Goal: Task Accomplishment & Management: Manage account settings

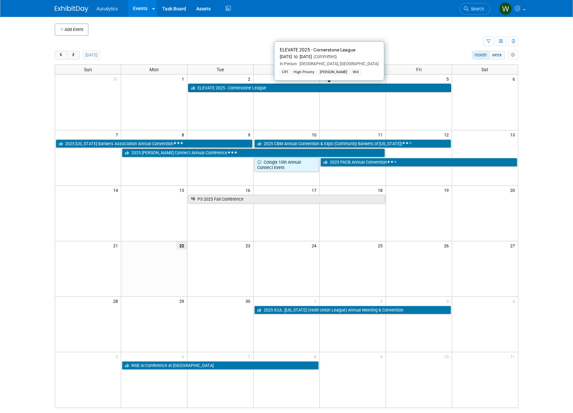
click at [246, 86] on link "ELEVATE 2025 - Cornerstone League" at bounding box center [319, 88] width 263 height 9
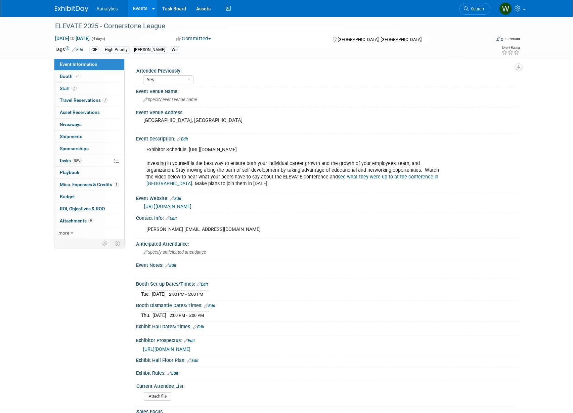
select select "Yes"
select select "Financial"
select select "Credit Union"
select select "Regional"
select select "Submitted"
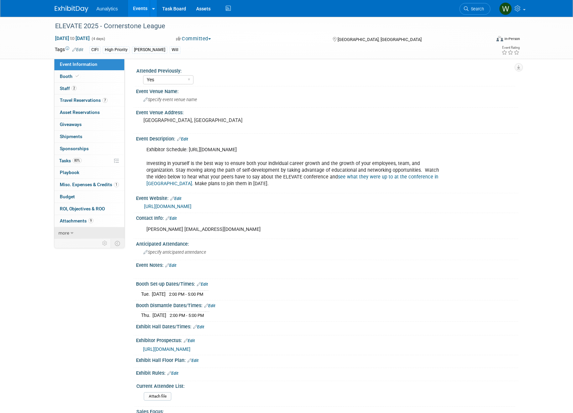
click at [72, 231] on icon at bounding box center [71, 233] width 3 height 5
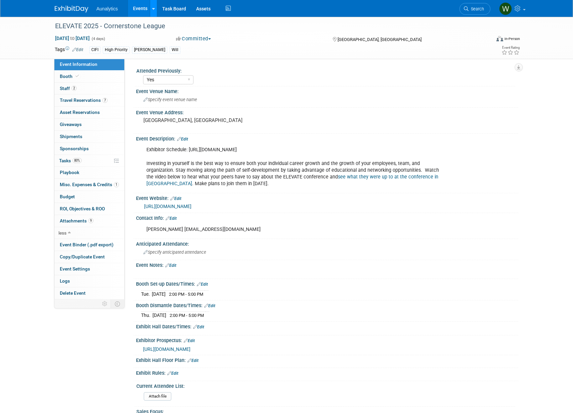
click at [153, 9] on icon at bounding box center [153, 9] width 3 height 4
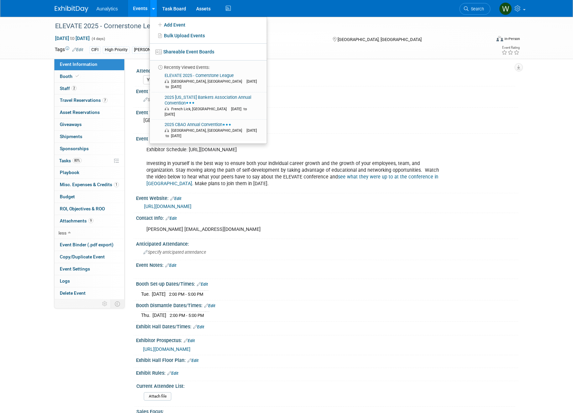
click at [153, 9] on icon at bounding box center [153, 9] width 3 height 4
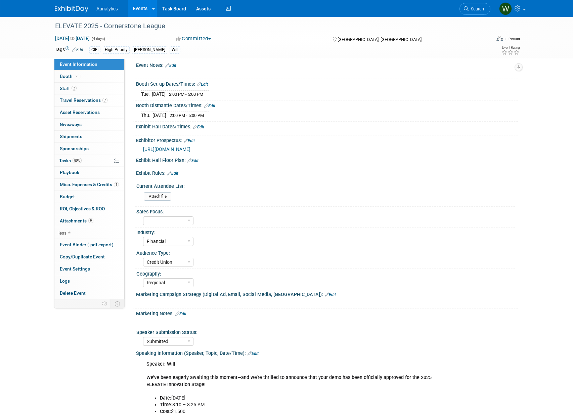
scroll to position [473, 0]
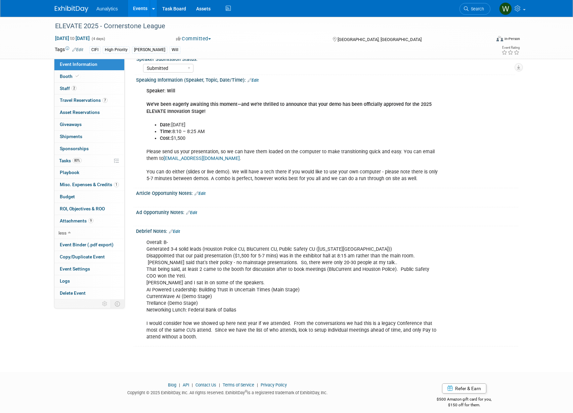
click at [192, 331] on div "Overall: B- Generated 3-4 solid leads (Houston Police CU, BluCurrent CU, Public…" at bounding box center [293, 290] width 302 height 108
click at [176, 229] on link "Edit" at bounding box center [174, 231] width 11 height 5
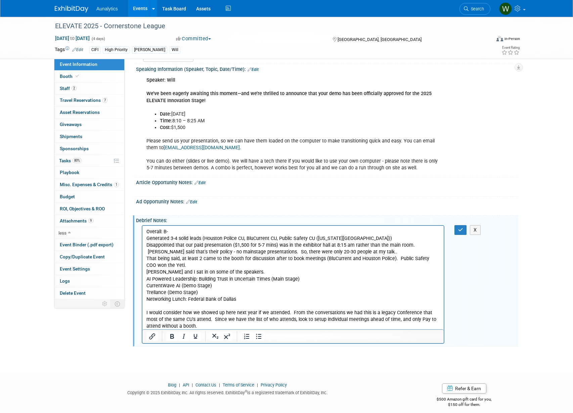
scroll to position [484, 0]
click at [182, 324] on p "Overall: B- Generated 3-4 solid leads (Houston Police CU, BluCurrent CU, Public…" at bounding box center [292, 278] width 293 height 101
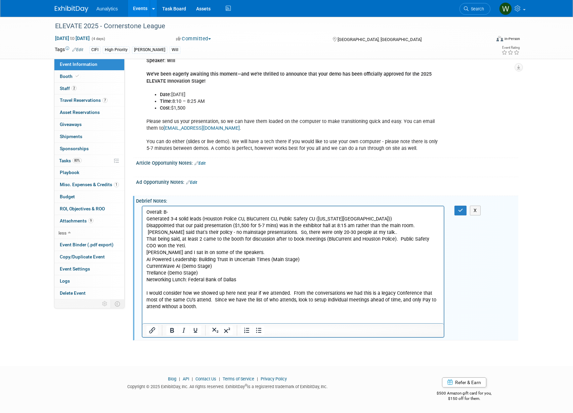
scroll to position [497, 0]
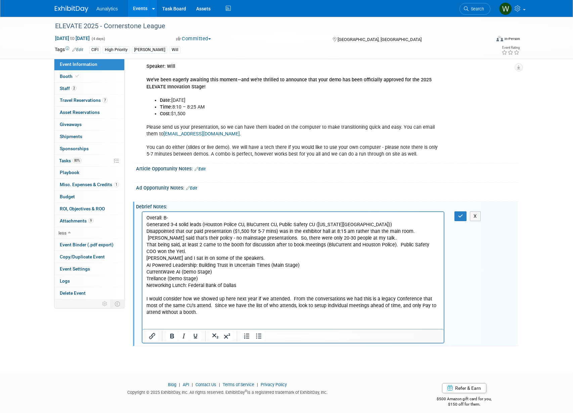
click at [217, 297] on p "Overall: B- Generated 3-4 solid leads (Houston Police CU, BluCurrent CU, Public…" at bounding box center [292, 271] width 293 height 114
click at [295, 304] on p "Overall: B- Generated 3-4 solid leads (Houston Police CU, BluCurrent CU, Public…" at bounding box center [292, 271] width 293 height 114
click at [459, 211] on button "button" at bounding box center [460, 216] width 12 height 10
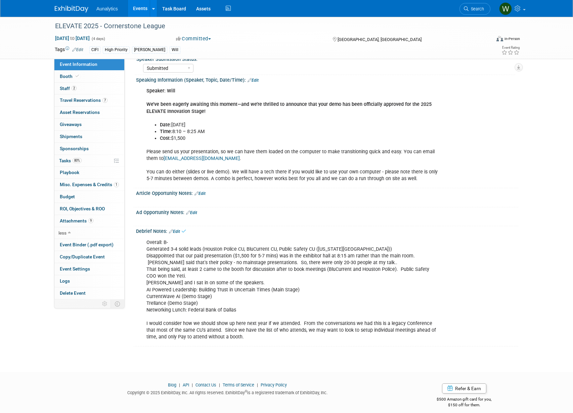
scroll to position [465, 0]
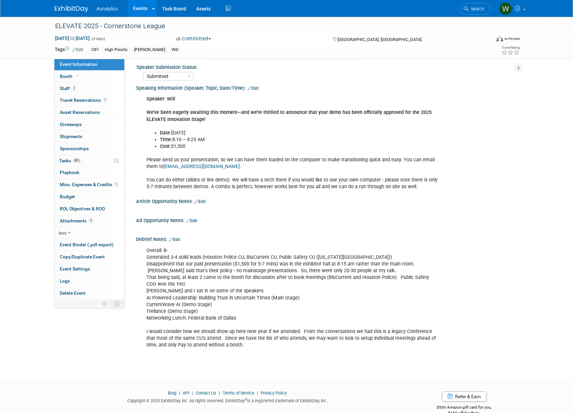
click at [263, 275] on div "Overall: B- Generated 3-4 solid leads (Houston Police CU, BluCurrent CU, Public…" at bounding box center [293, 298] width 302 height 108
click at [81, 218] on span "Attachments 9" at bounding box center [77, 220] width 34 height 5
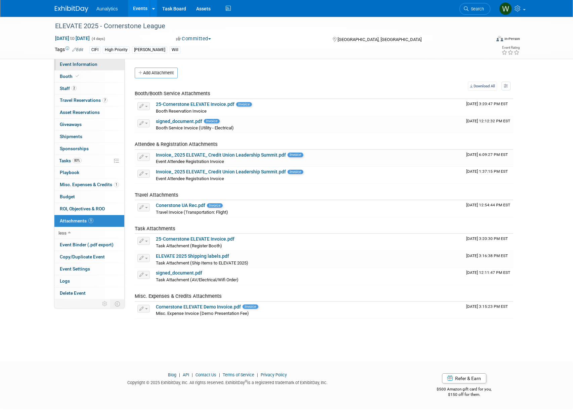
click at [78, 64] on span "Event Information" at bounding box center [79, 63] width 38 height 5
select select "Yes"
select select "Financial"
select select "Credit Union"
select select "Regional"
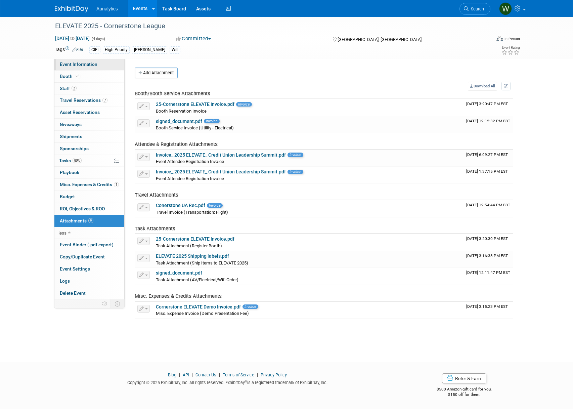
select select "Submitted"
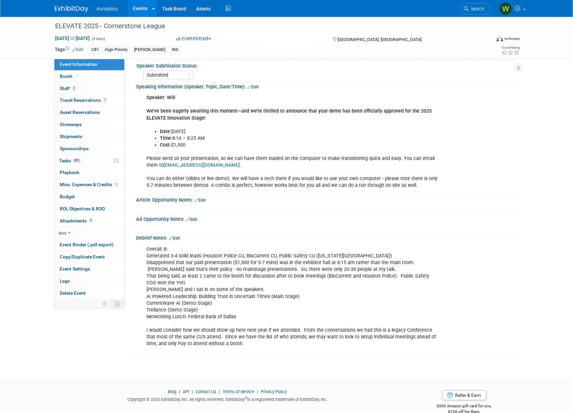
scroll to position [473, 0]
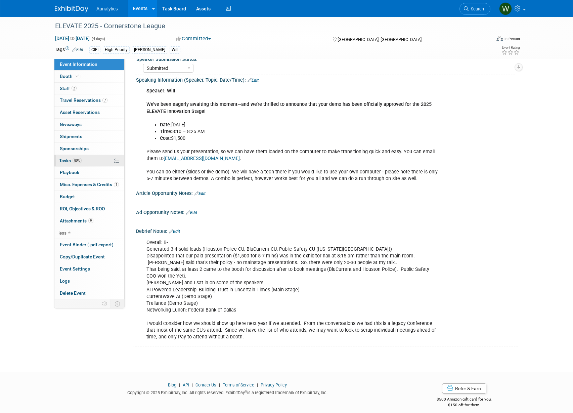
click at [66, 158] on span "Tasks 80%" at bounding box center [70, 160] width 22 height 5
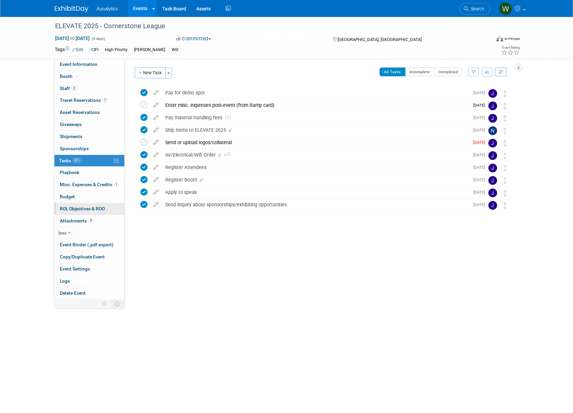
click at [90, 206] on span "ROI, Objectives & ROO 0" at bounding box center [82, 208] width 45 height 5
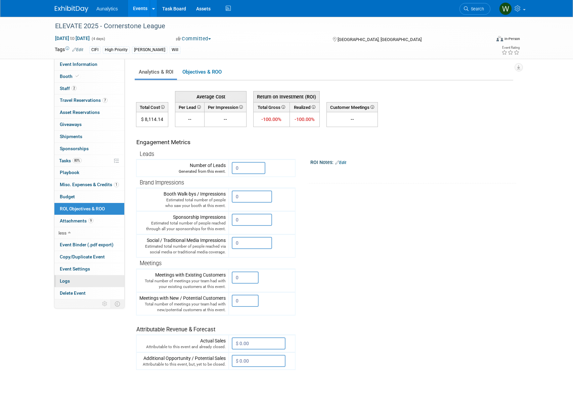
click at [69, 278] on span "Logs" at bounding box center [65, 280] width 10 height 5
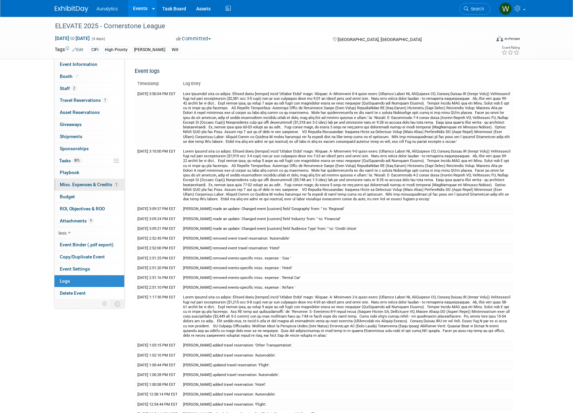
click at [78, 182] on span "Misc. Expenses & Credits 1" at bounding box center [89, 184] width 59 height 5
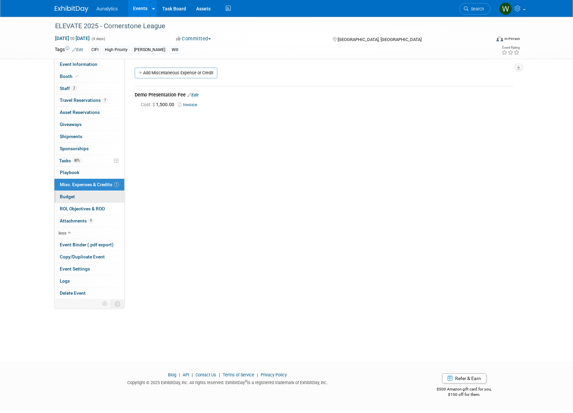
click at [77, 195] on link "Budget" at bounding box center [89, 197] width 70 height 12
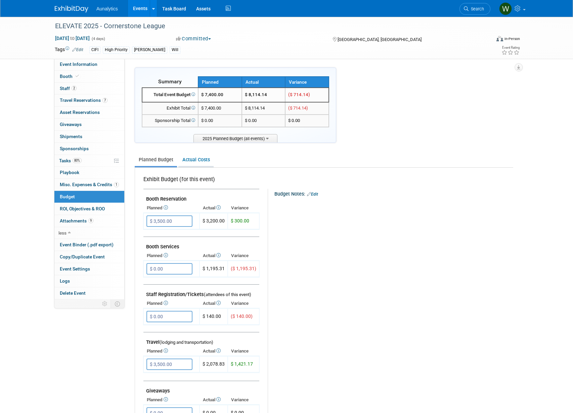
click at [197, 158] on link "Actual Costs" at bounding box center [195, 159] width 35 height 12
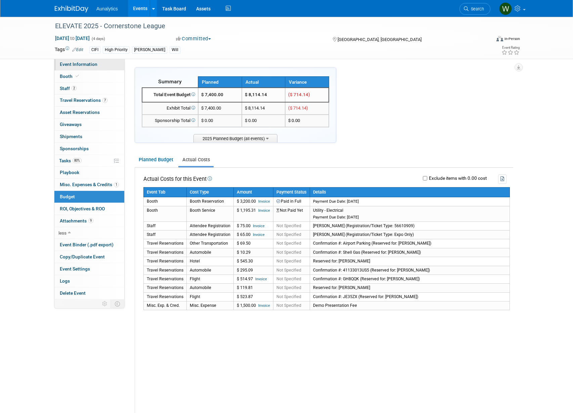
click at [69, 66] on span "Event Information" at bounding box center [79, 63] width 38 height 5
select select "Yes"
select select "Financial"
select select "Credit Union"
select select "Regional"
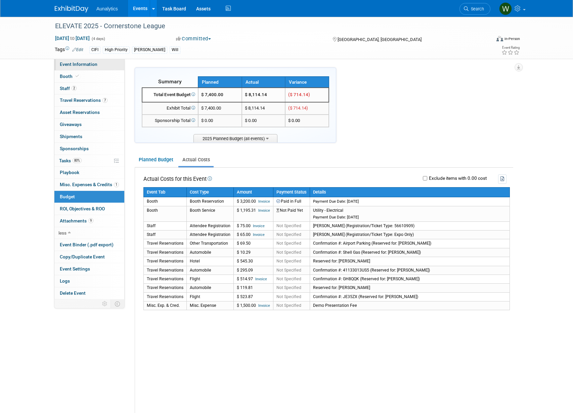
select select "Submitted"
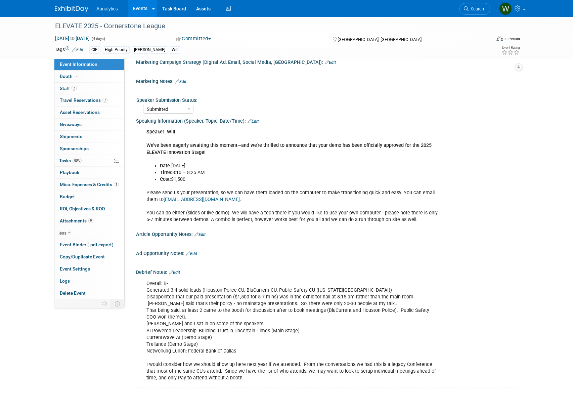
scroll to position [444, 0]
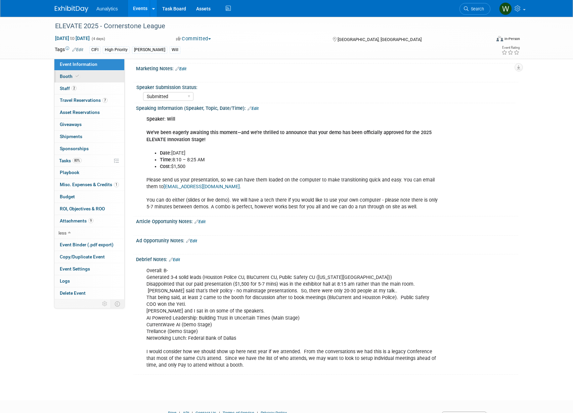
click at [69, 79] on link "Booth" at bounding box center [89, 76] width 70 height 12
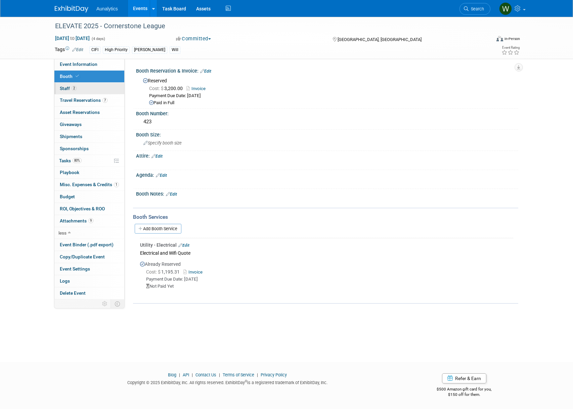
click at [67, 90] on span "Staff 2" at bounding box center [68, 88] width 17 height 5
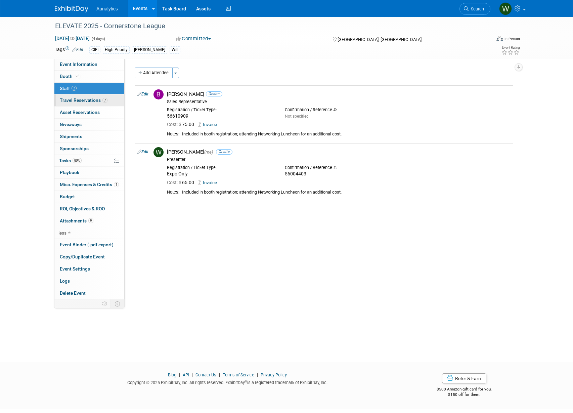
click at [70, 100] on span "Travel Reservations 7" at bounding box center [84, 99] width 48 height 5
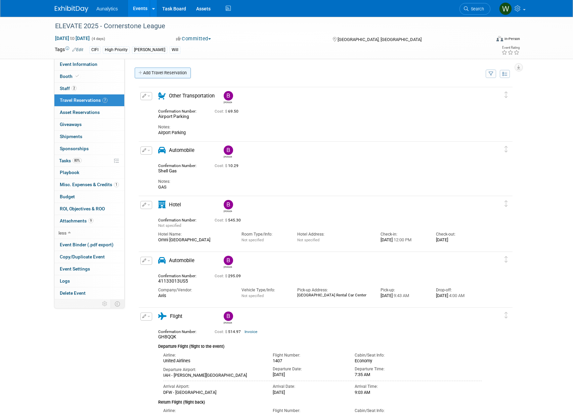
click at [170, 75] on link "Add Travel Reservation" at bounding box center [163, 72] width 56 height 11
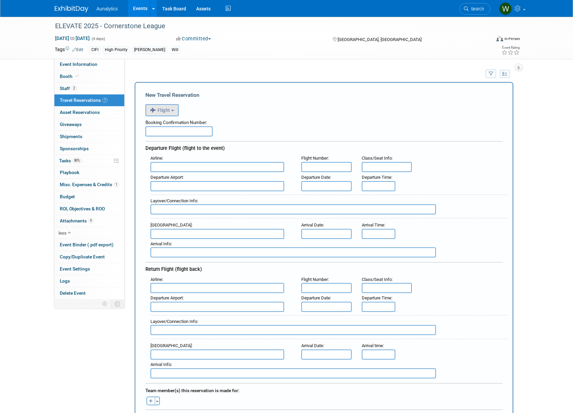
click at [177, 114] on button "Flight" at bounding box center [161, 110] width 33 height 12
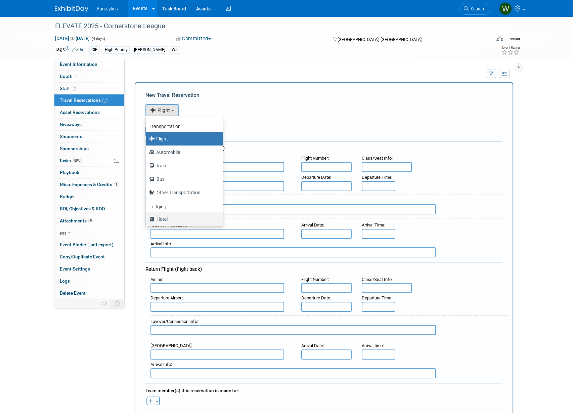
click at [169, 221] on label "Hotel" at bounding box center [182, 219] width 67 height 11
click at [147, 220] on input "Hotel" at bounding box center [144, 218] width 4 height 4
select select "6"
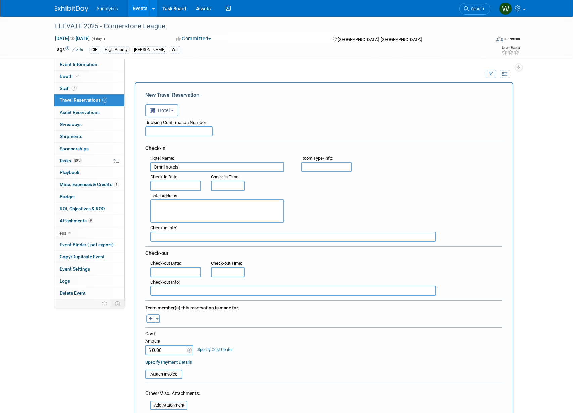
type input "Omni hotels"
click at [177, 191] on div "Hotel Address :" at bounding box center [220, 207] width 151 height 32
click at [178, 185] on input "text" at bounding box center [175, 186] width 50 height 10
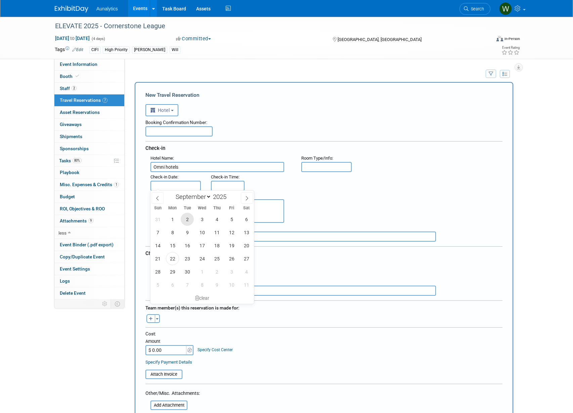
click at [187, 217] on span "2" at bounding box center [187, 218] width 13 height 13
type input "Sep 2, 2025"
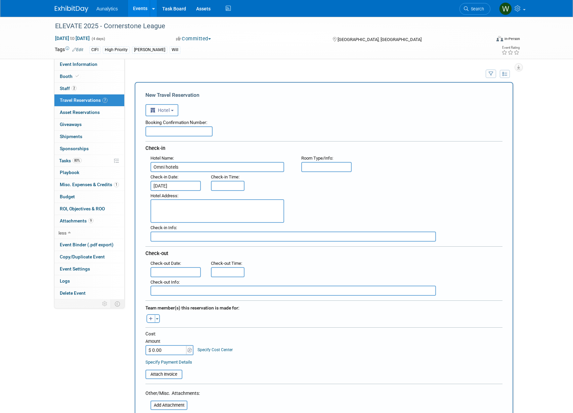
type input "3:00 PM"
click at [235, 182] on input "3:00 PM" at bounding box center [228, 186] width 34 height 10
click at [278, 180] on div ": Check-in Date : Sep 2, 2025 Check-in Time : 3:00 PM" at bounding box center [326, 181] width 362 height 19
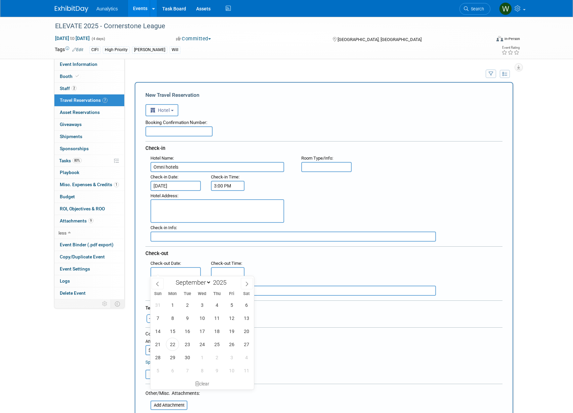
click at [181, 269] on input "text" at bounding box center [175, 272] width 50 height 10
click at [212, 306] on span "4" at bounding box center [216, 304] width 13 height 13
type input "Sep 4, 2025"
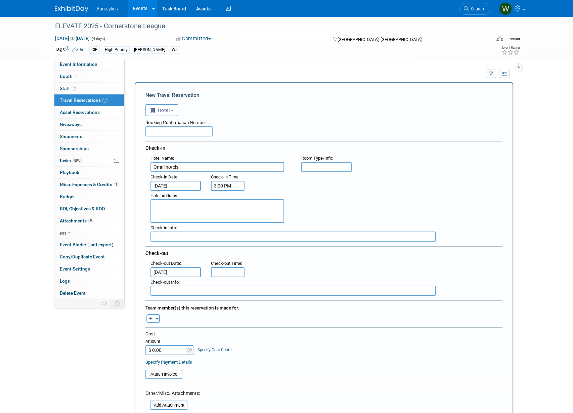
click at [182, 350] on input "$ 0.00" at bounding box center [166, 350] width 42 height 10
drag, startPoint x: 178, startPoint y: 348, endPoint x: 137, endPoint y: 345, distance: 40.8
click at [139, 345] on div "New Travel Reservation <i class="fas fa-plane" style="padding: 6px 4px 6px 1px;…" at bounding box center [324, 292] width 378 height 420
type input "$ 537.09"
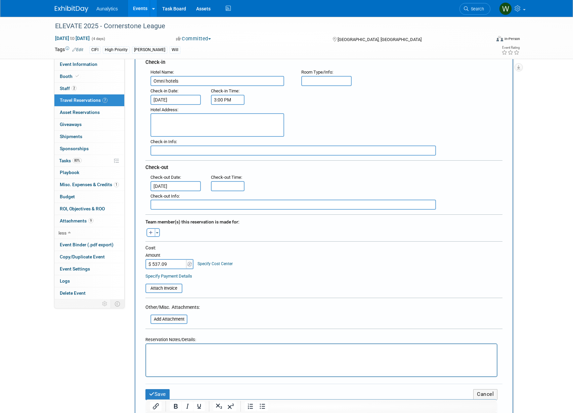
scroll to position [125, 0]
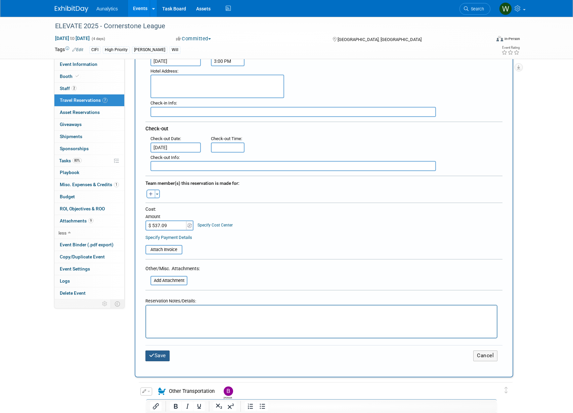
click at [155, 354] on button "Save" at bounding box center [157, 355] width 24 height 10
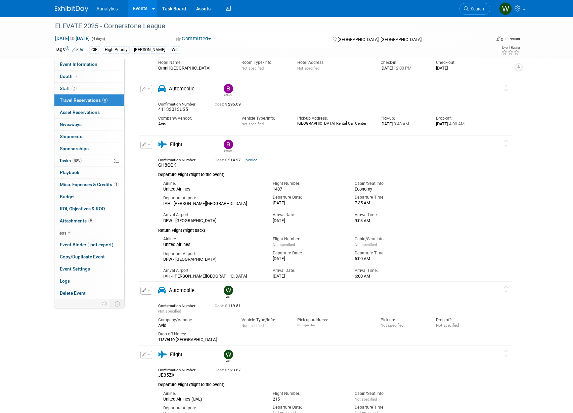
scroll to position [305, 0]
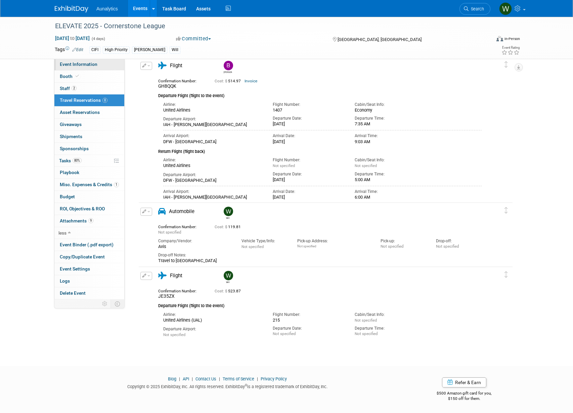
click at [73, 66] on span "Event Information" at bounding box center [79, 63] width 38 height 5
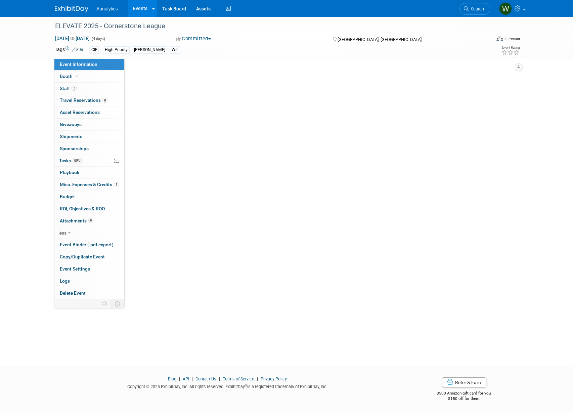
scroll to position [0, 0]
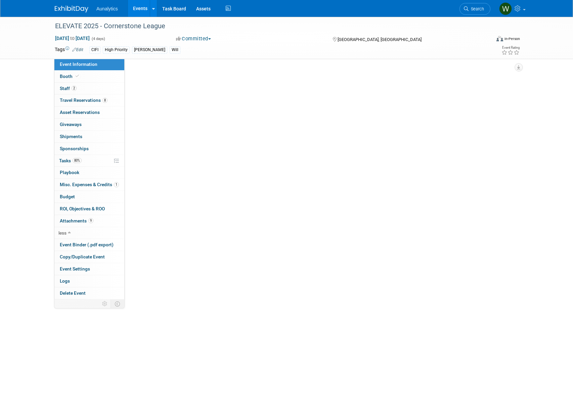
select select "Yes"
select select "Financial"
select select "Credit Union"
select select "Regional"
select select "Submitted"
